Goal: Information Seeking & Learning: Learn about a topic

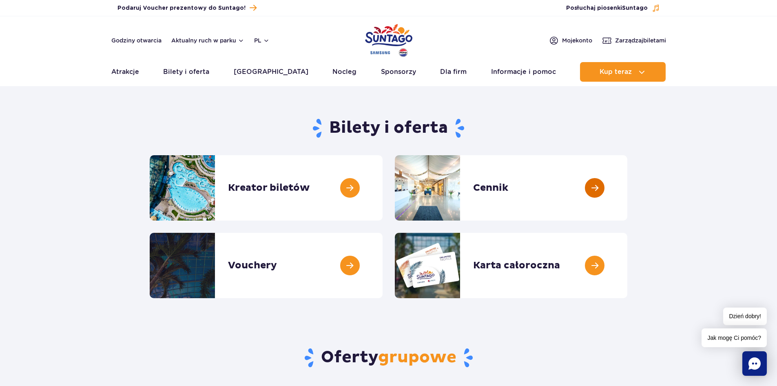
click at [628, 188] on link at bounding box center [628, 187] width 0 height 65
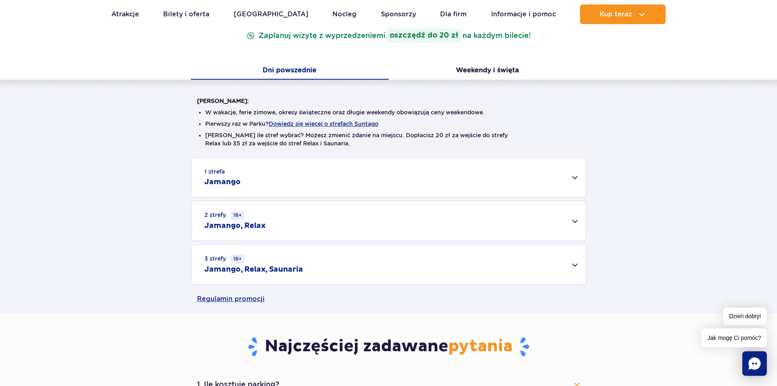
scroll to position [163, 0]
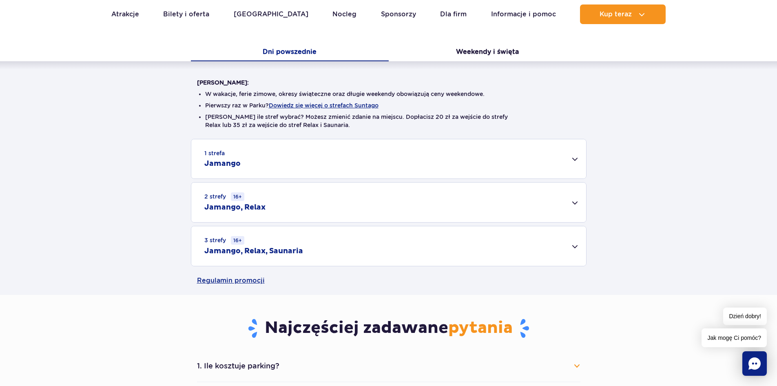
click at [576, 245] on div "3 strefy 16+ Jamango, Relax, Saunaria" at bounding box center [388, 246] width 395 height 40
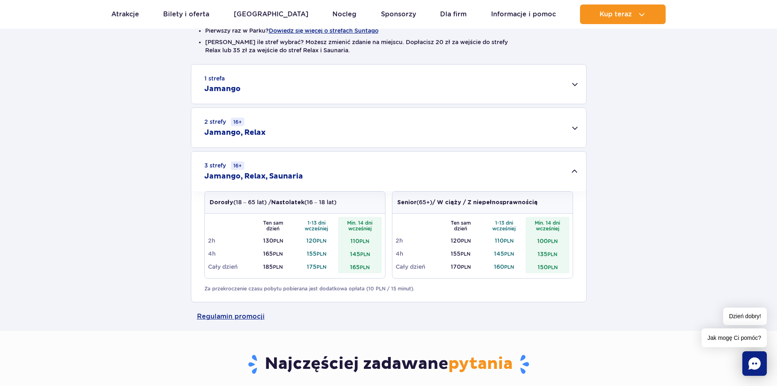
scroll to position [245, 0]
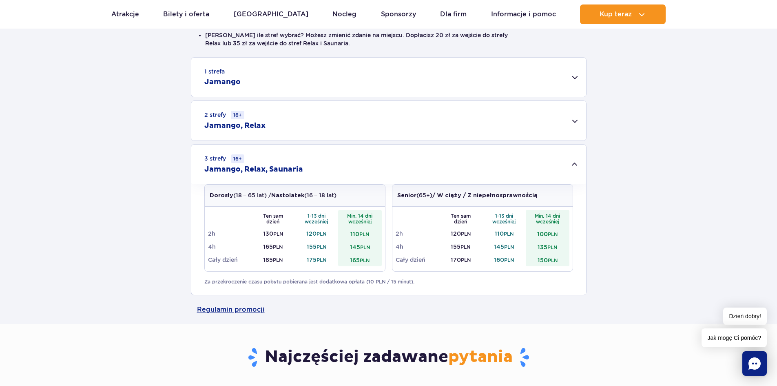
click at [575, 163] on div "3 strefy 16+ Jamango, Relax, Saunaria" at bounding box center [388, 164] width 395 height 40
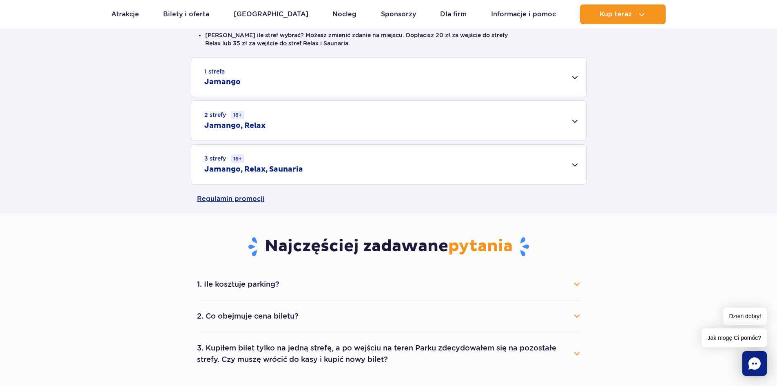
click at [576, 118] on div "2 strefy 16+ Jamango, Relax" at bounding box center [388, 121] width 395 height 40
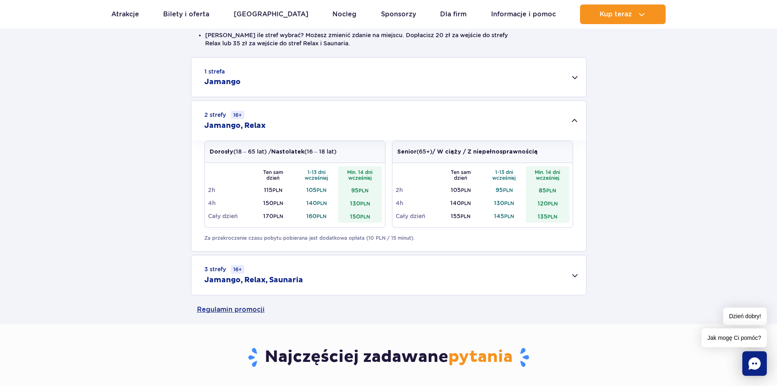
click at [571, 276] on div "3 strefy 16+ Jamango, Relax, Saunaria" at bounding box center [388, 275] width 395 height 40
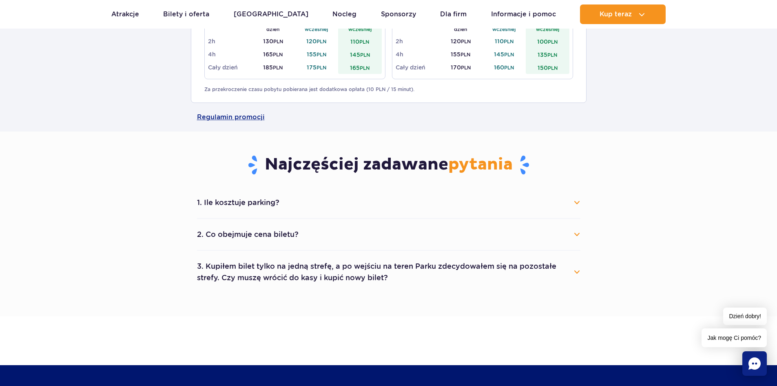
scroll to position [571, 0]
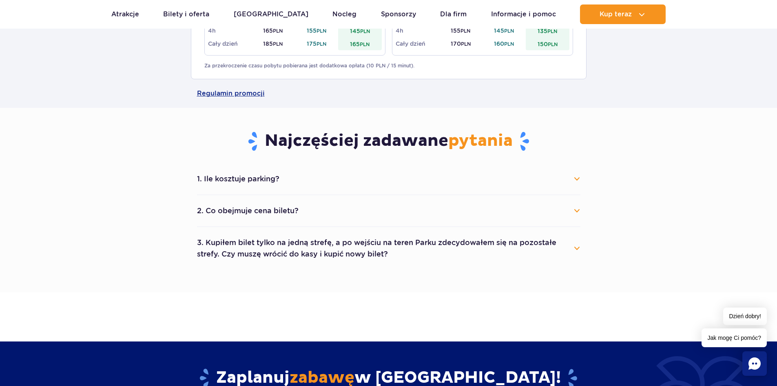
click at [575, 211] on button "2. Co obejmuje cena biletu?" at bounding box center [389, 211] width 384 height 18
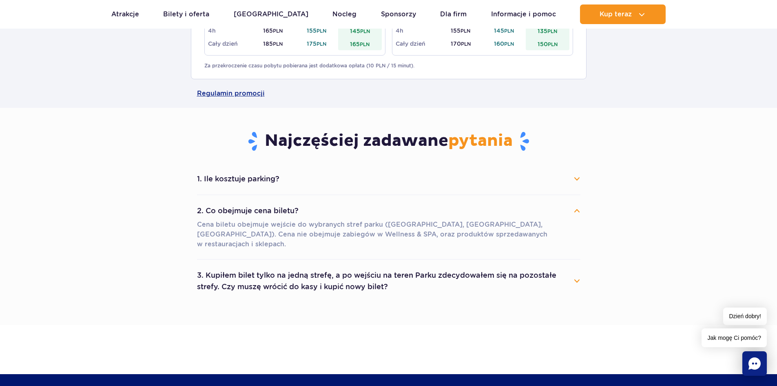
click at [578, 272] on button "3. Kupiłem bilet tylko na jedną strefę, a po wejściu na teren Parku zdecydowałe…" at bounding box center [389, 280] width 384 height 29
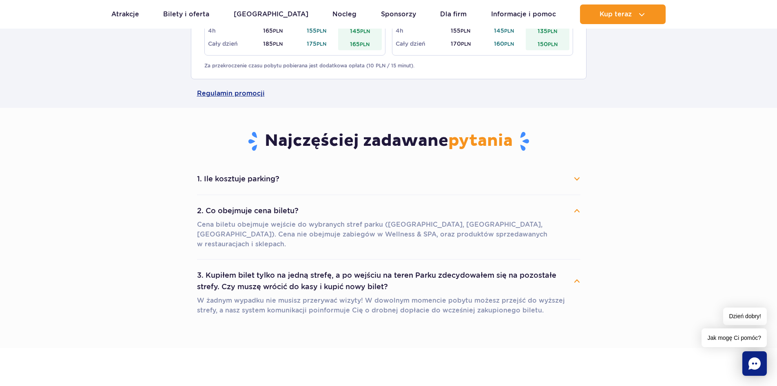
click at [573, 179] on button "1. Ile kosztuje parking?" at bounding box center [389, 179] width 384 height 18
